Goal: Transaction & Acquisition: Purchase product/service

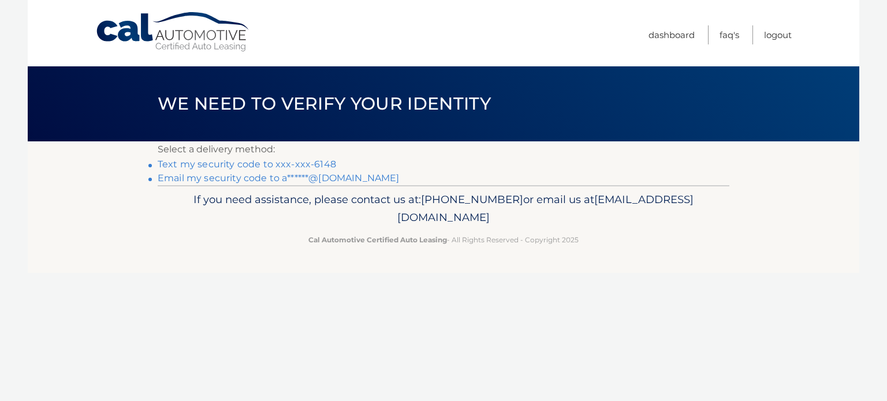
click at [275, 167] on link "Text my security code to xxx-xxx-6148" at bounding box center [247, 164] width 178 height 11
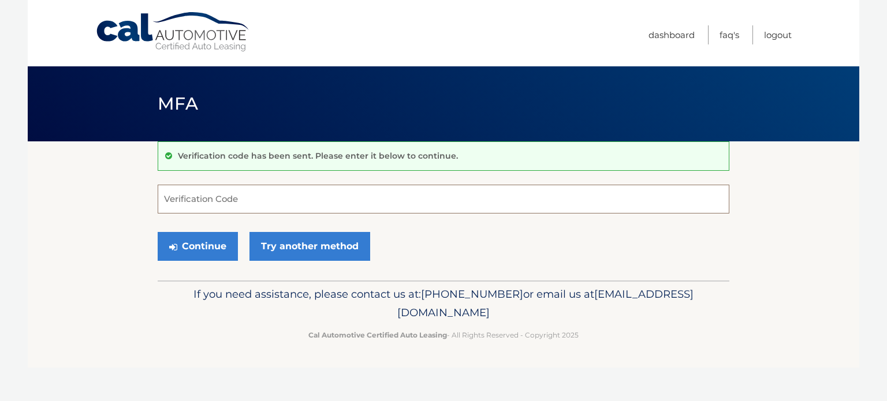
click at [196, 202] on input "Verification Code" at bounding box center [444, 199] width 572 height 29
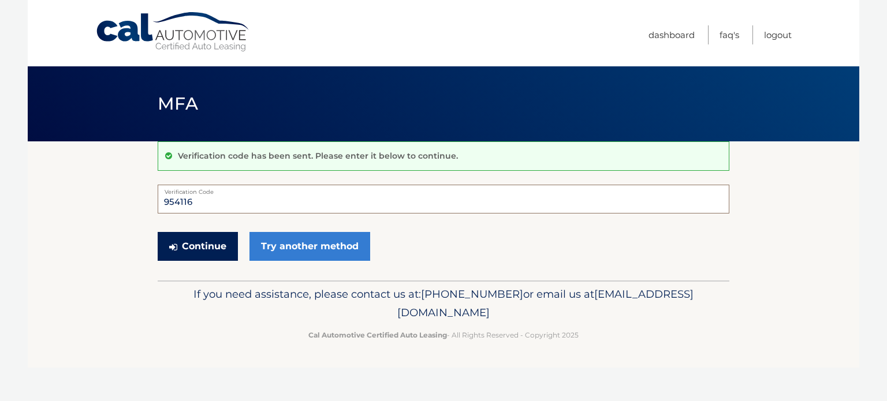
type input "954116"
click at [200, 245] on button "Continue" at bounding box center [198, 246] width 80 height 29
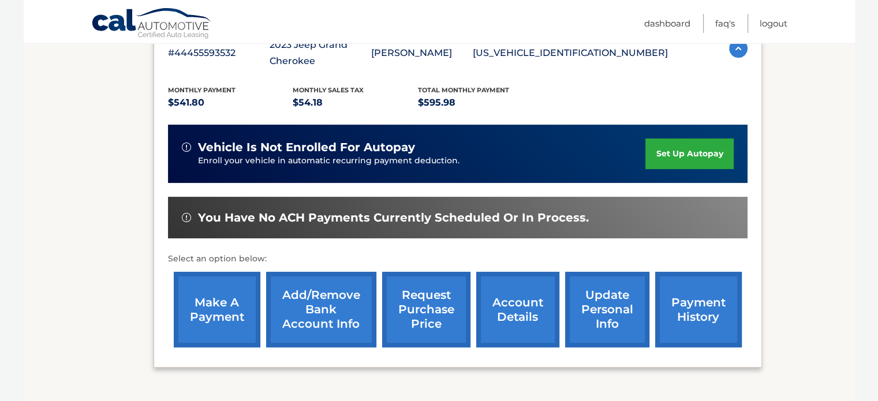
scroll to position [225, 0]
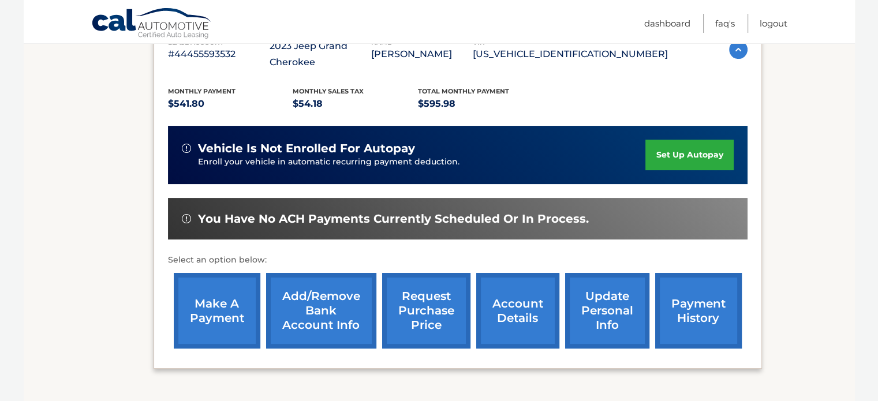
click at [221, 307] on link "make a payment" at bounding box center [217, 311] width 87 height 76
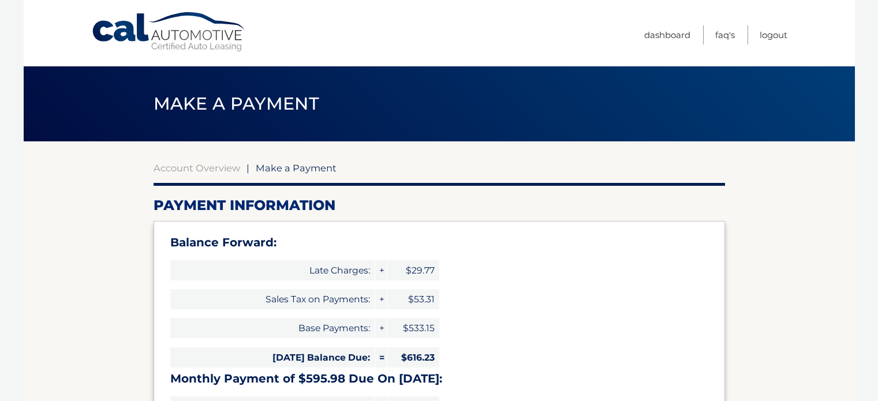
select select "MzI2MDJhNmMtMzVjZS00MzRiLWFkZjAtZjNjZTc0YzA3MWI4"
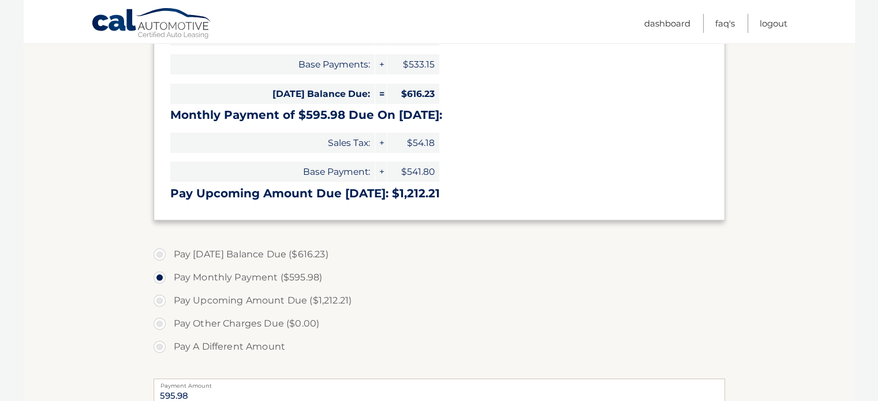
scroll to position [266, 0]
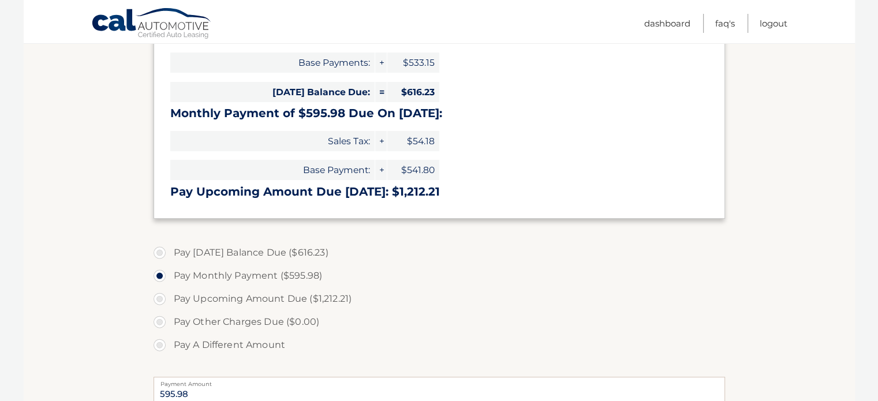
click at [160, 344] on label "Pay A Different Amount" at bounding box center [440, 345] width 572 height 23
click at [160, 344] on input "Pay A Different Amount" at bounding box center [164, 343] width 12 height 18
radio input "true"
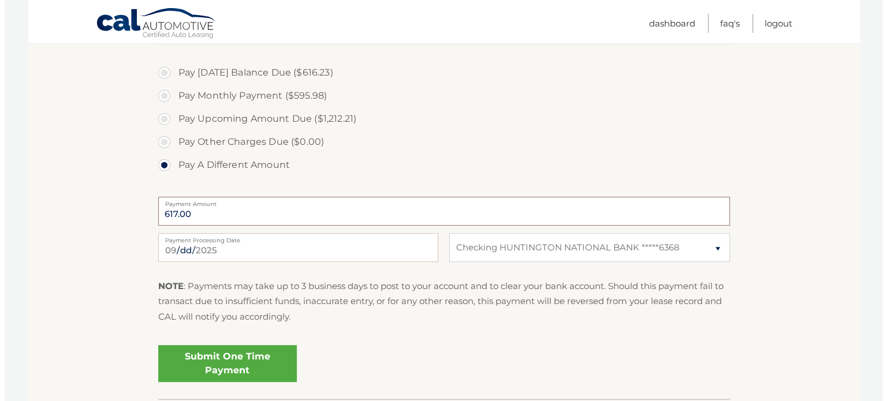
scroll to position [440, 0]
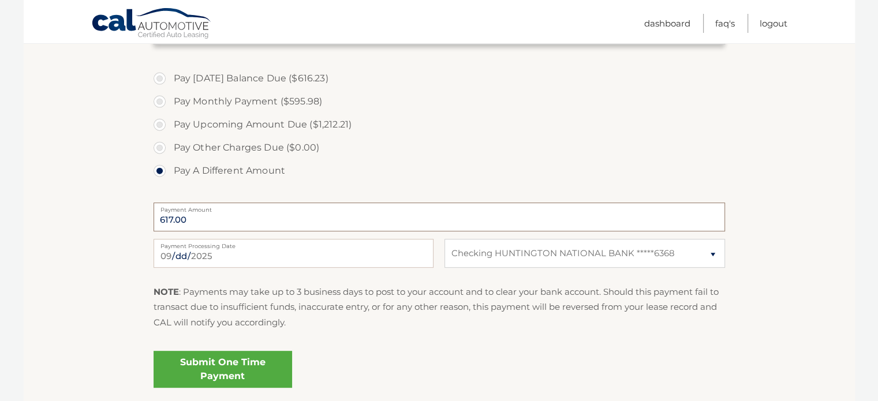
type input "617.00"
click at [255, 361] on link "Submit One Time Payment" at bounding box center [223, 369] width 139 height 37
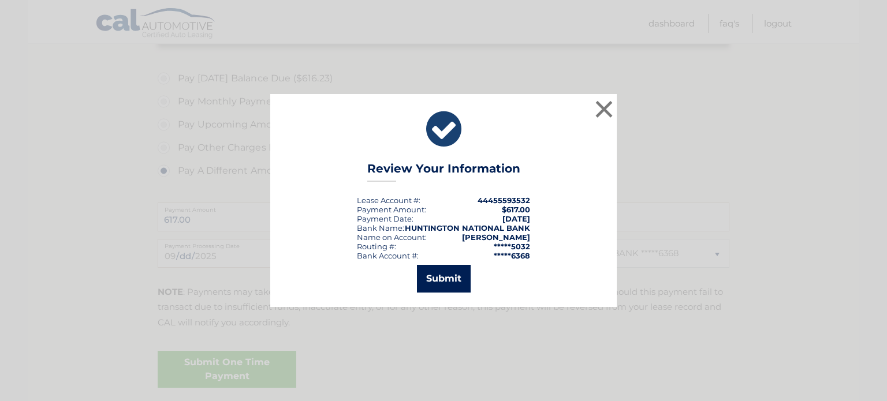
click at [449, 279] on button "Submit" at bounding box center [444, 279] width 54 height 28
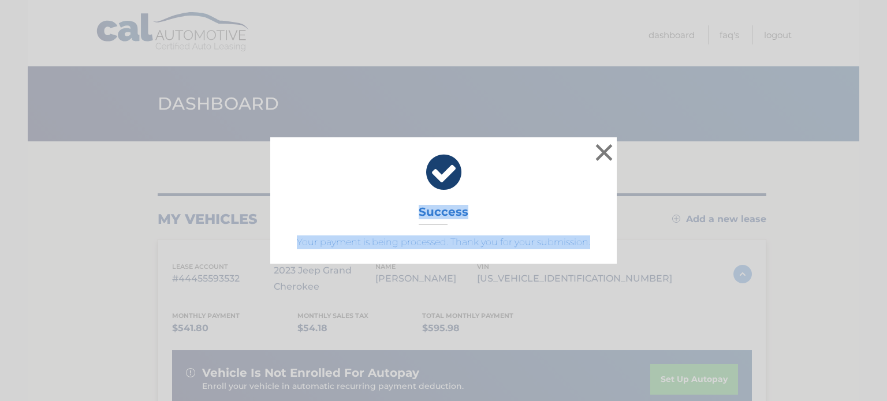
drag, startPoint x: 588, startPoint y: 251, endPoint x: 418, endPoint y: 219, distance: 173.3
click at [413, 219] on div "× Success Your payment is being processed. Thank you for your submission." at bounding box center [443, 200] width 346 height 126
copy div "Success Your payment is being processed. Thank you for your submission."
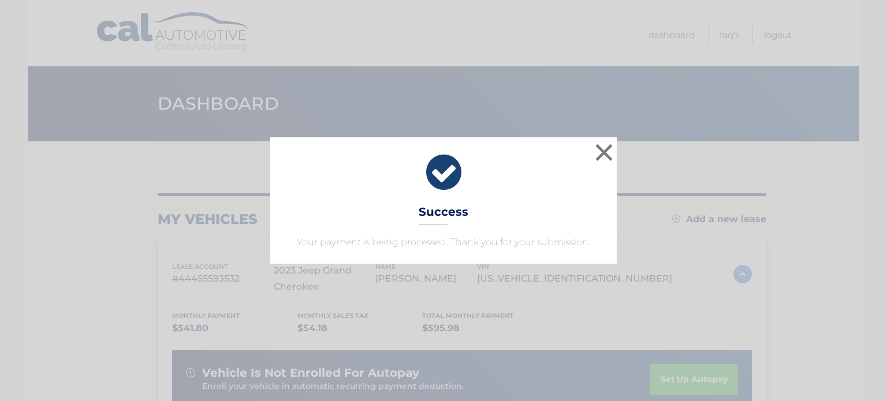
click at [711, 83] on div "× Success Your payment is being processed. Thank you for your submission. Loadi…" at bounding box center [443, 200] width 887 height 401
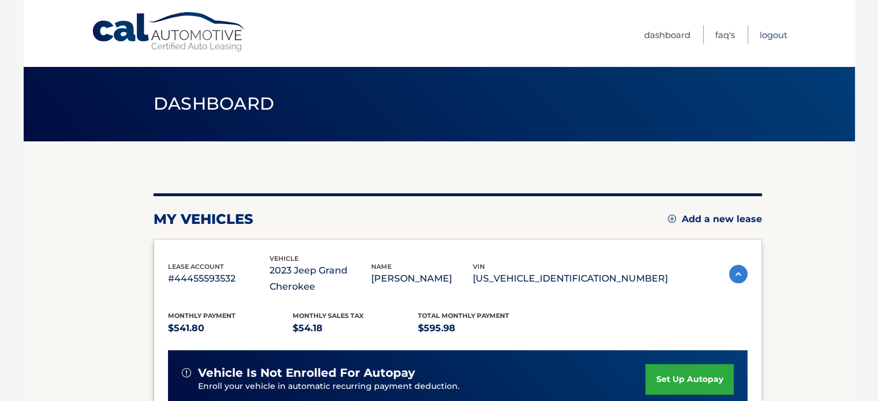
click at [776, 35] on link "Logout" at bounding box center [774, 34] width 28 height 19
